Goal: Information Seeking & Learning: Compare options

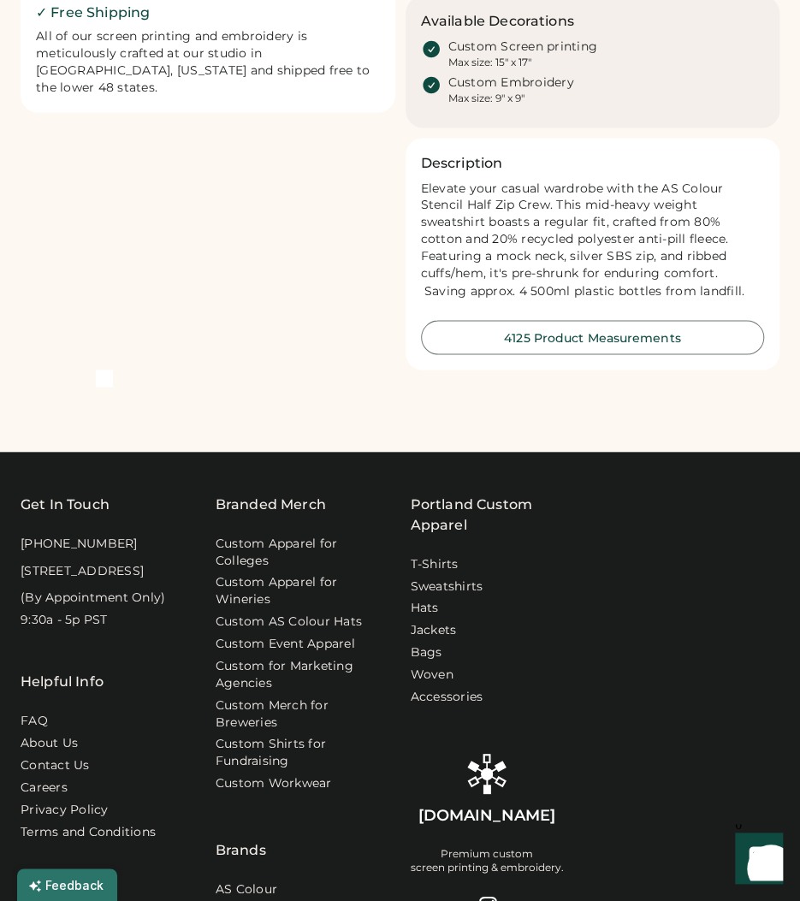
scroll to position [880, 0]
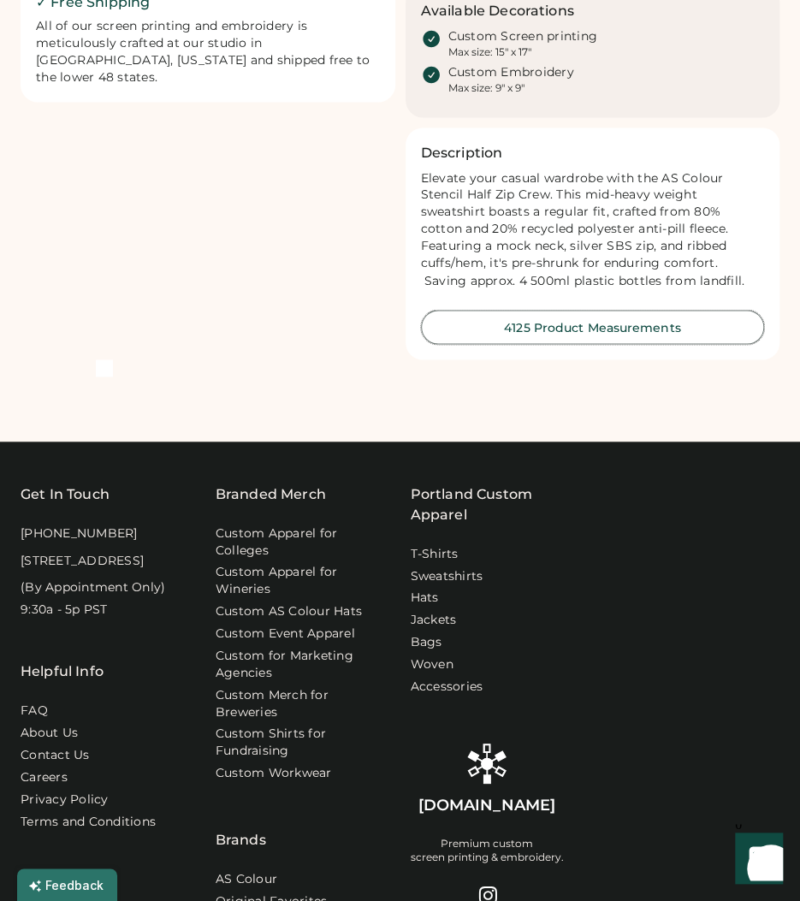
click at [520, 330] on button "4125 Product Measurements" at bounding box center [593, 327] width 344 height 34
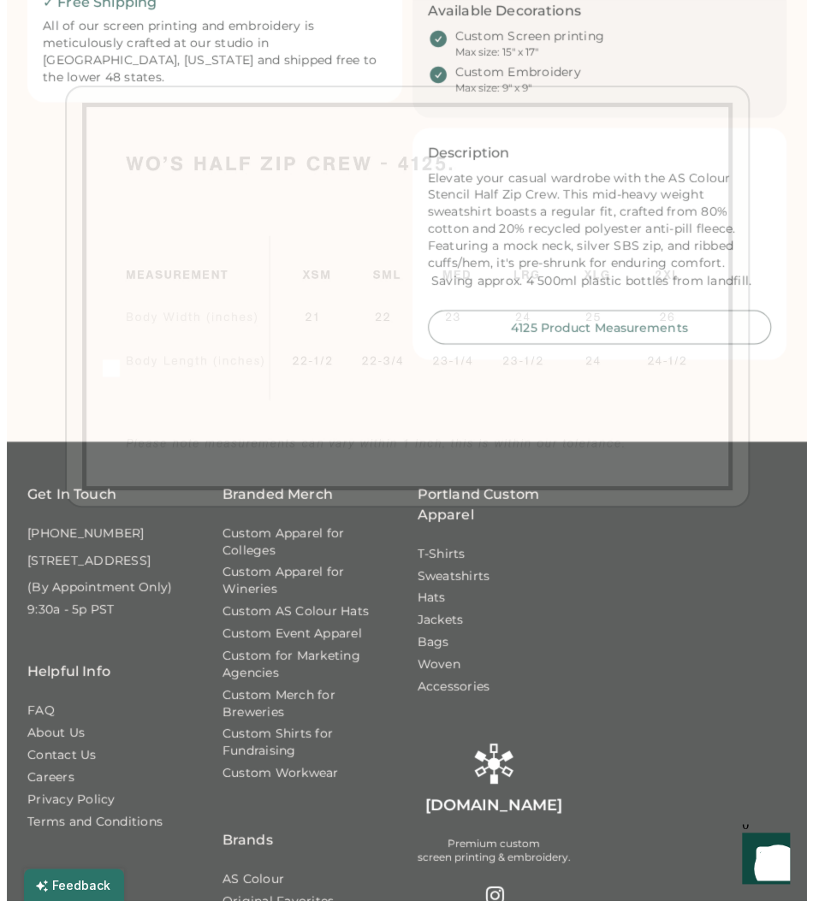
scroll to position [887, 0]
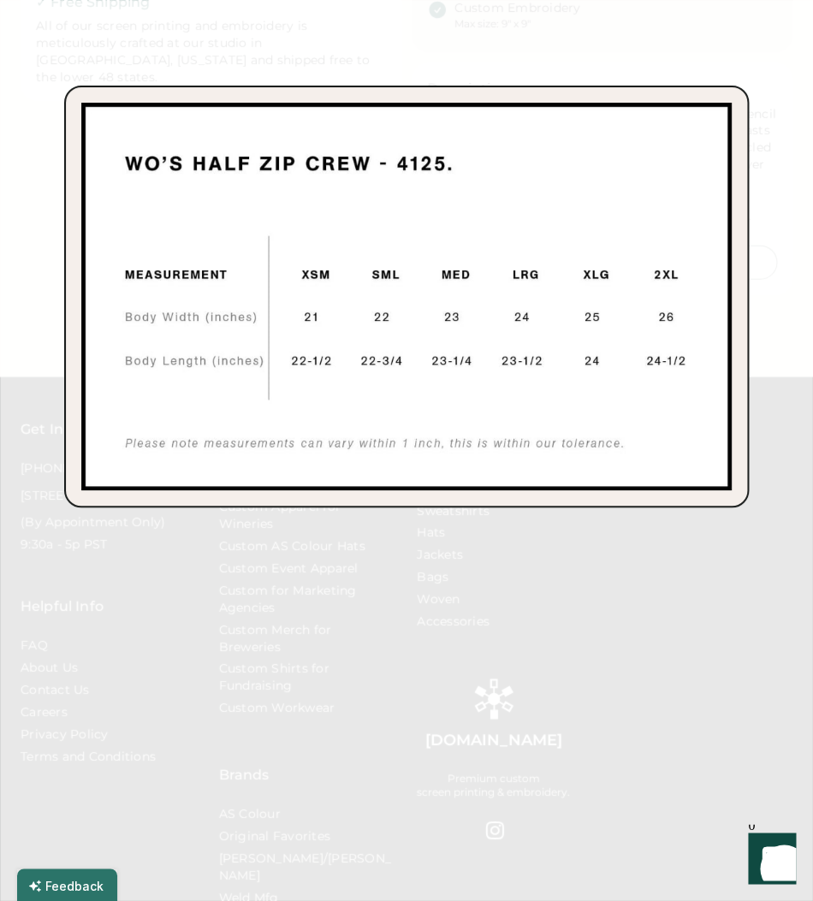
click at [532, 420] on img at bounding box center [406, 297] width 651 height 388
click at [192, 21] on div at bounding box center [406, 450] width 813 height 901
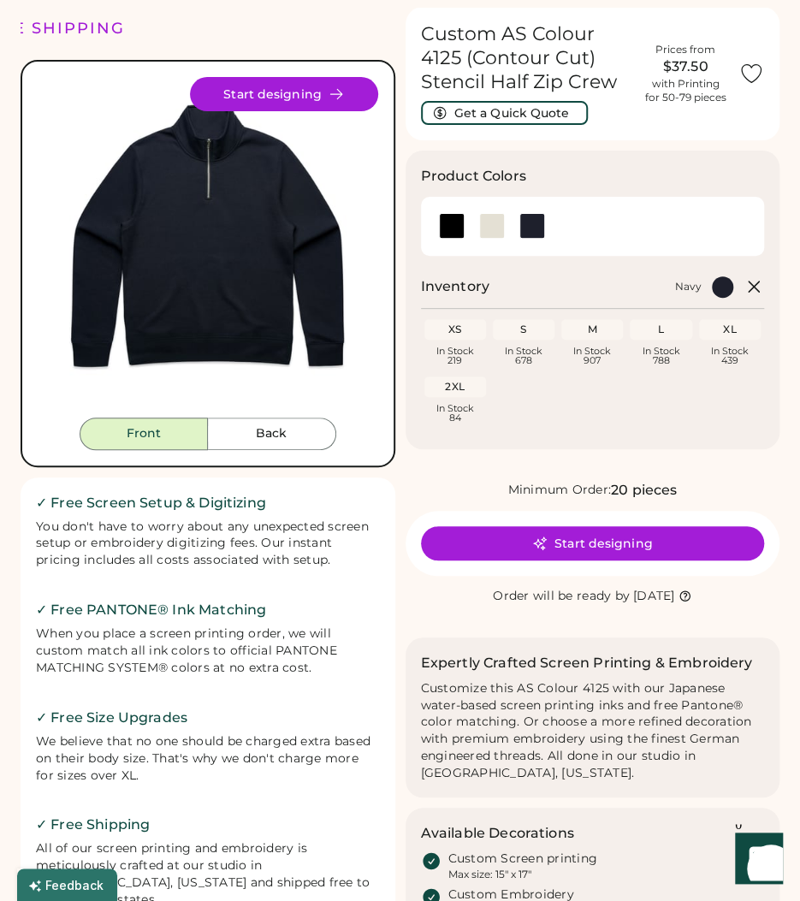
scroll to position [0, 0]
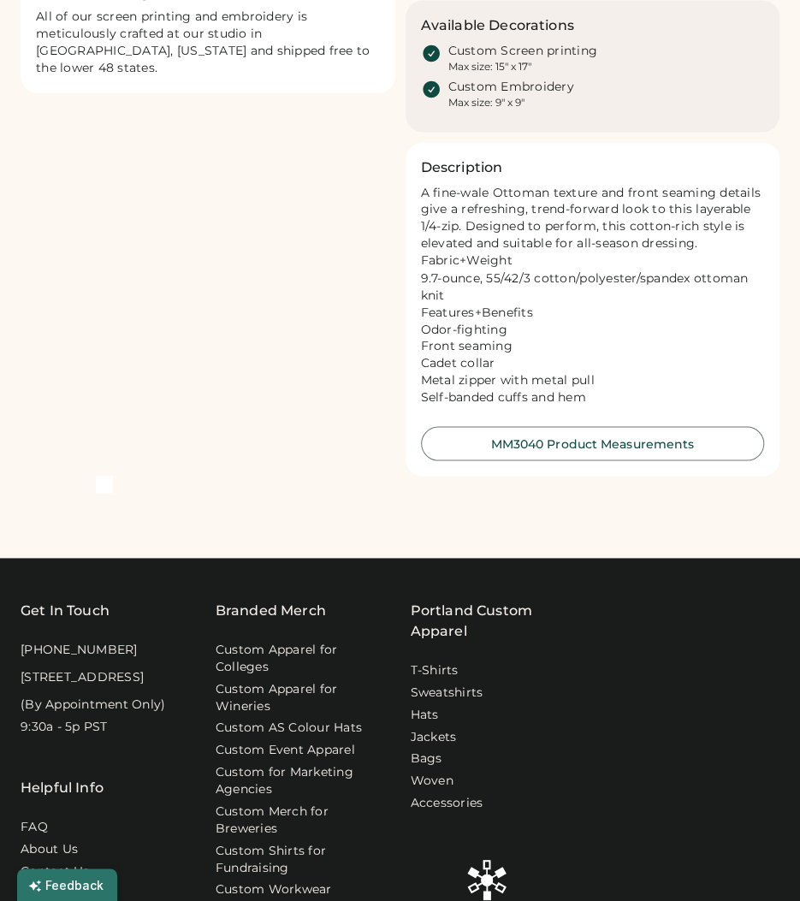
scroll to position [890, 0]
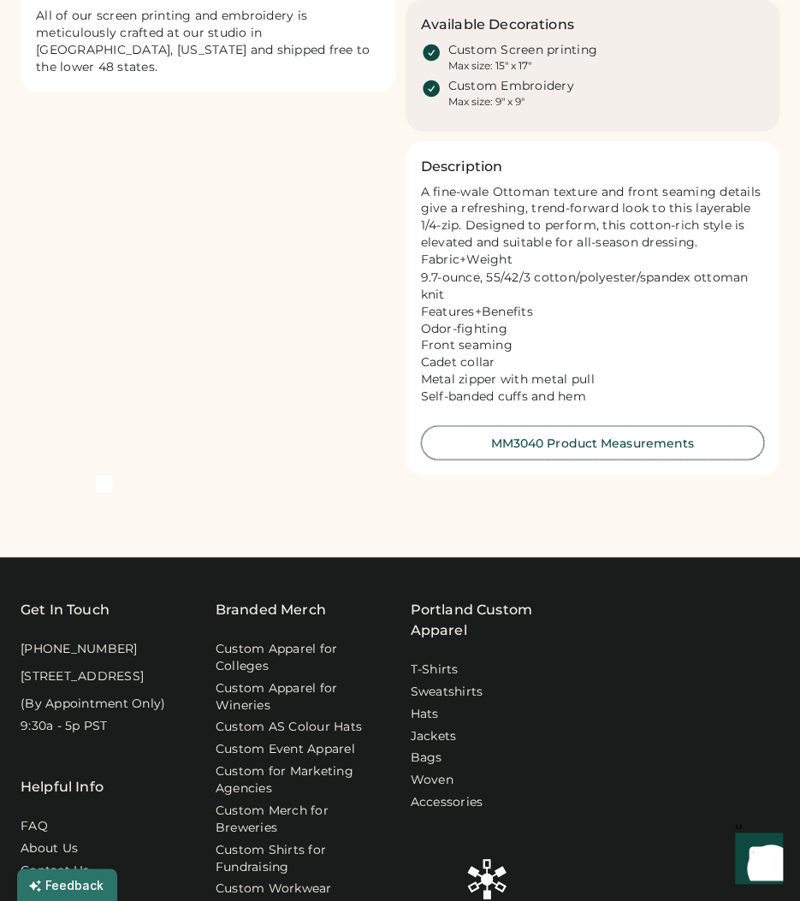
click at [529, 445] on button "MM3040 Product Measurements" at bounding box center [593, 442] width 344 height 34
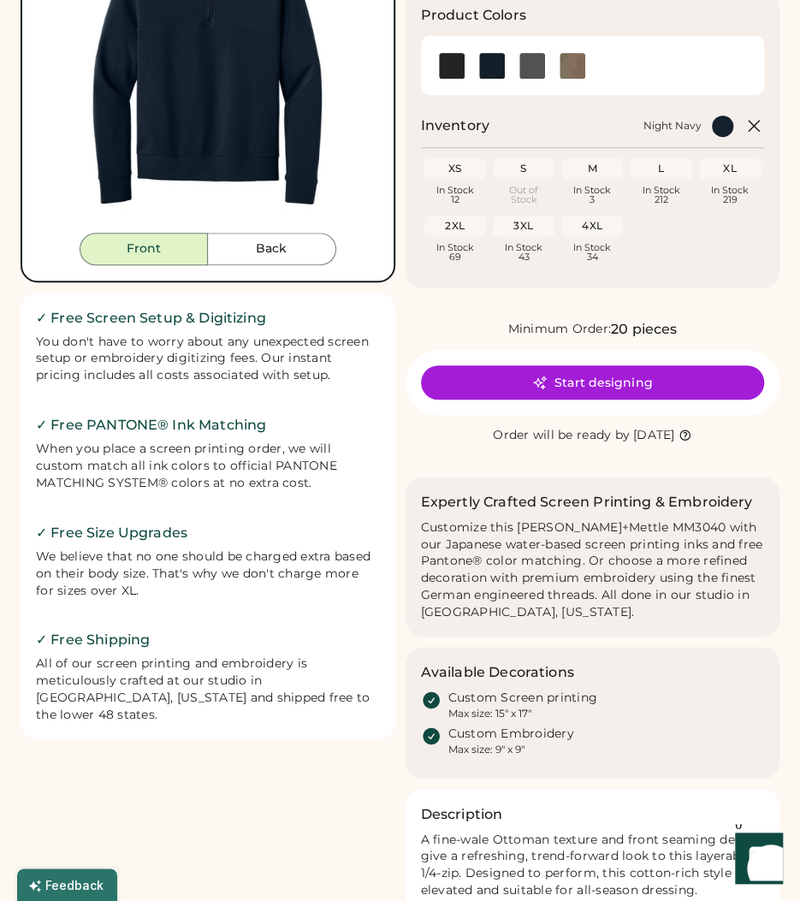
scroll to position [221, 0]
